Goal: Task Accomplishment & Management: Use online tool/utility

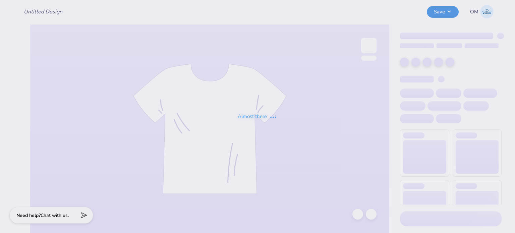
type input "Merch for Club Tennis"
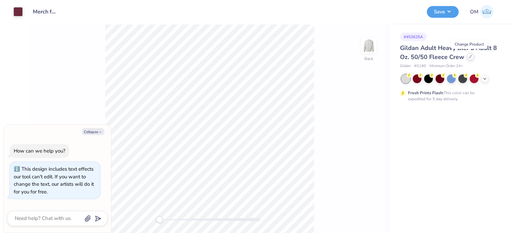
click at [468, 60] on div at bounding box center [470, 56] width 7 height 7
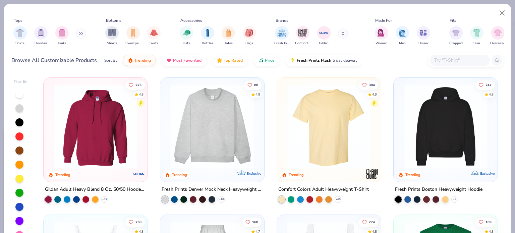
type textarea "x"
click at [450, 63] on input "text" at bounding box center [459, 60] width 52 height 8
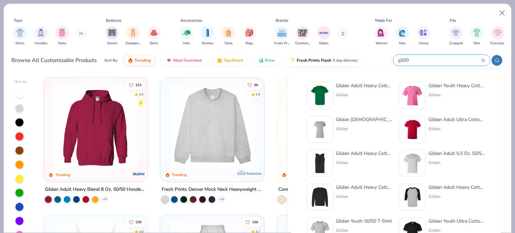
type input "g500"
click at [358, 83] on div "Gildan Adult Heavy Cotton T-Shirt" at bounding box center [364, 85] width 56 height 7
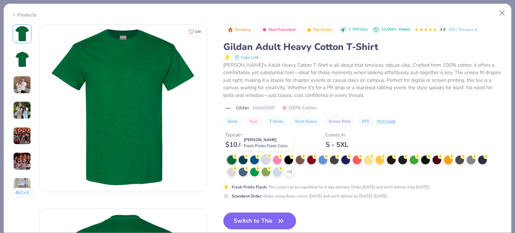
click at [266, 158] on div at bounding box center [265, 159] width 9 height 9
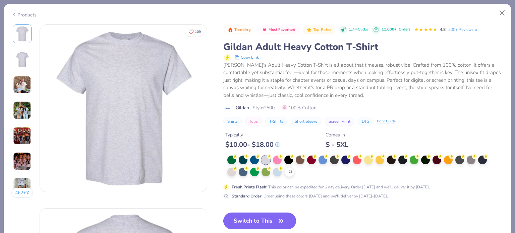
click at [274, 216] on button "Switch to This" at bounding box center [259, 221] width 73 height 17
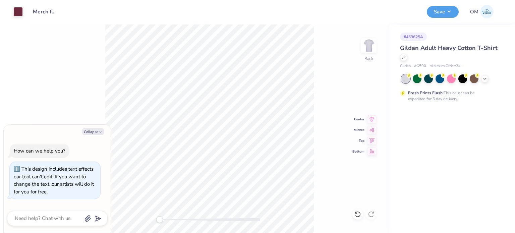
click at [327, 47] on div "Back Center Middle Top Bottom" at bounding box center [209, 128] width 359 height 209
click at [445, 11] on button "Save" at bounding box center [443, 11] width 32 height 12
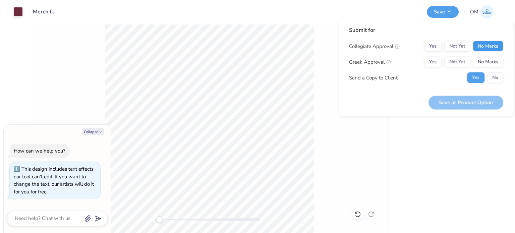
click at [493, 47] on button "No Marks" at bounding box center [488, 46] width 31 height 11
click at [429, 45] on button "Yes" at bounding box center [432, 46] width 17 height 11
click at [487, 62] on button "No Marks" at bounding box center [488, 62] width 31 height 11
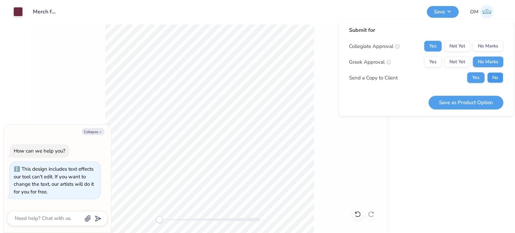
drag, startPoint x: 491, startPoint y: 72, endPoint x: 493, endPoint y: 77, distance: 5.5
click at [493, 77] on div "Yes No" at bounding box center [485, 77] width 36 height 11
click at [493, 77] on button "No" at bounding box center [495, 77] width 16 height 11
click at [449, 107] on button "Save as Product Option" at bounding box center [465, 103] width 75 height 14
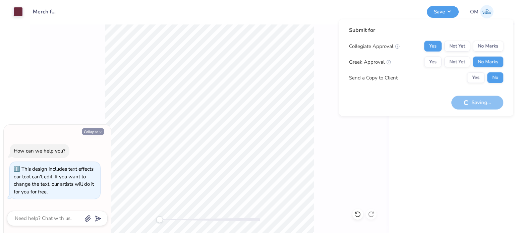
click at [98, 133] on button "Collapse" at bounding box center [93, 131] width 22 height 7
type textarea "x"
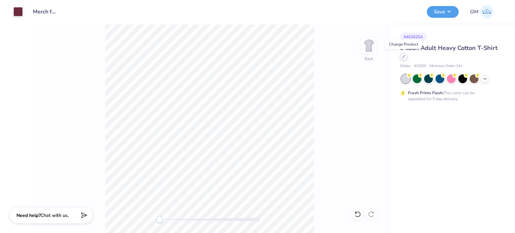
click at [401, 56] on div at bounding box center [403, 56] width 7 height 7
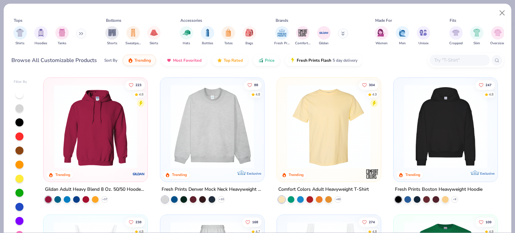
click at [440, 58] on input "text" at bounding box center [459, 60] width 52 height 8
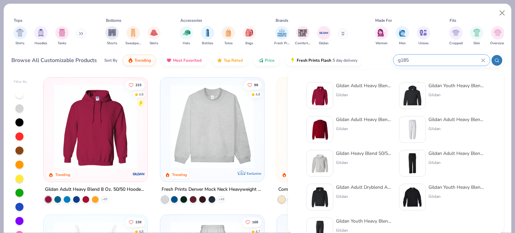
type input "g185"
click at [362, 87] on div "Gildan Adult Heavy Blend 8 Oz. 50/50 Hooded Sweatshirt" at bounding box center [364, 85] width 56 height 7
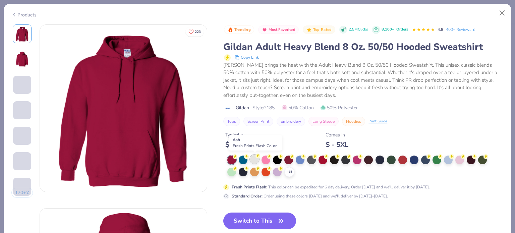
click at [254, 158] on div at bounding box center [254, 159] width 9 height 9
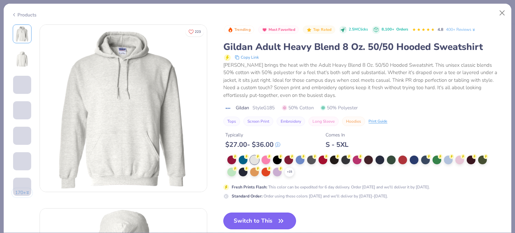
click at [258, 225] on button "Switch to This" at bounding box center [259, 221] width 73 height 17
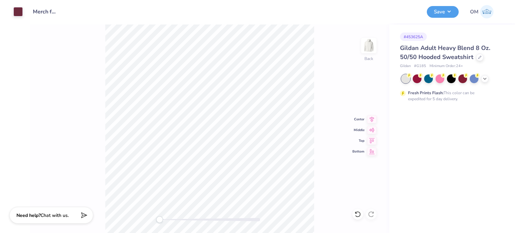
click at [318, 60] on div "Back Center Middle Top Bottom" at bounding box center [209, 128] width 359 height 209
click at [447, 12] on button "Save" at bounding box center [443, 11] width 32 height 12
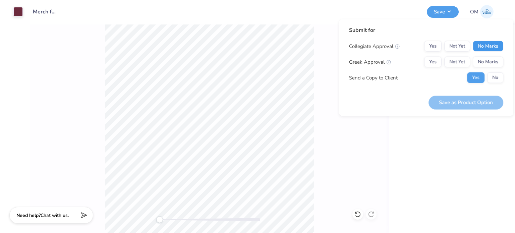
click at [487, 45] on button "No Marks" at bounding box center [488, 46] width 31 height 11
click at [487, 54] on div "Collegiate Approval Yes Not Yet No Marks Greek Approval Yes Not Yet No Marks Se…" at bounding box center [426, 62] width 154 height 42
click at [487, 59] on button "No Marks" at bounding box center [488, 62] width 31 height 11
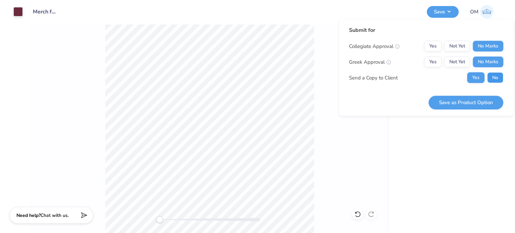
click at [497, 72] on button "No" at bounding box center [495, 77] width 16 height 11
click at [465, 99] on button "Save as Product Option" at bounding box center [465, 103] width 75 height 14
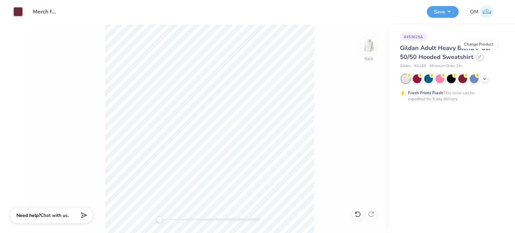
click at [476, 58] on div at bounding box center [479, 56] width 7 height 7
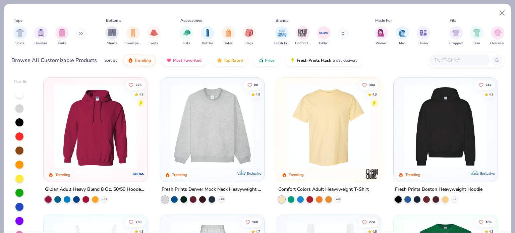
click at [443, 60] on input "text" at bounding box center [459, 60] width 52 height 8
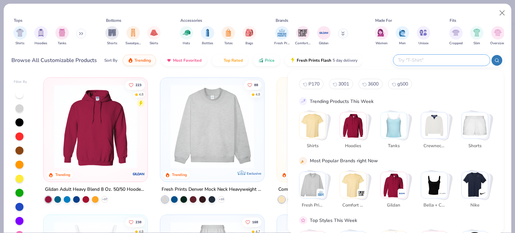
paste input "G540"
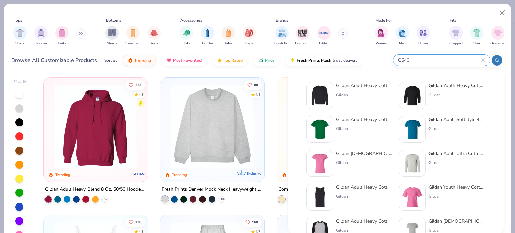
type input "G540"
click at [353, 91] on div "Gildan Adult Heavy Cotton 5.3 Oz. Long-Sleeve T-[PERSON_NAME]" at bounding box center [364, 95] width 56 height 27
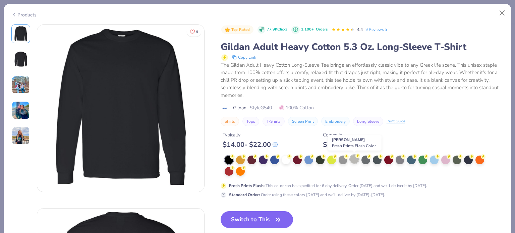
click at [353, 160] on div at bounding box center [354, 159] width 9 height 9
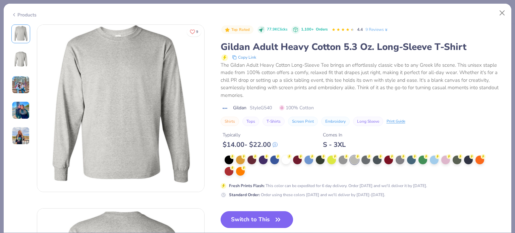
click at [266, 216] on button "Switch to This" at bounding box center [257, 219] width 73 height 17
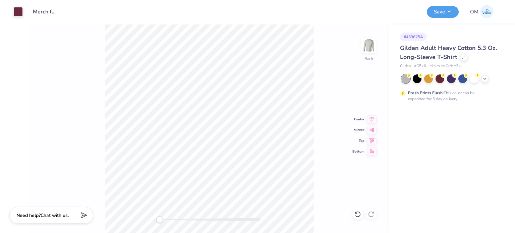
click at [328, 62] on div "Back Center Middle Top Bottom" at bounding box center [209, 128] width 359 height 209
click at [438, 10] on button "Save" at bounding box center [443, 11] width 32 height 12
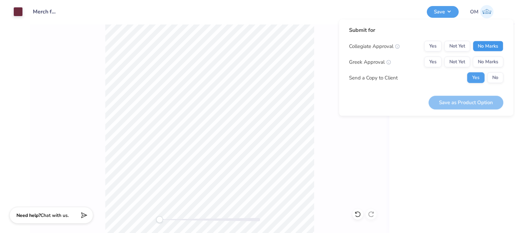
click at [481, 45] on button "No Marks" at bounding box center [488, 46] width 31 height 11
click at [431, 65] on button "Yes" at bounding box center [432, 62] width 17 height 11
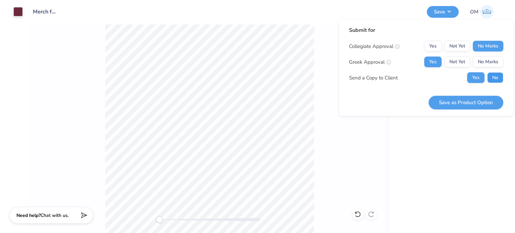
click at [491, 78] on button "No" at bounding box center [495, 77] width 16 height 11
click at [479, 62] on button "No Marks" at bounding box center [488, 62] width 31 height 11
click at [434, 44] on button "Yes" at bounding box center [432, 46] width 17 height 11
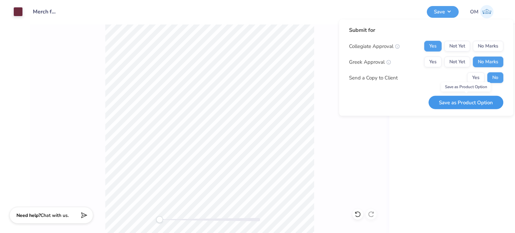
click at [465, 99] on button "Save as Product Option" at bounding box center [465, 103] width 75 height 14
